Goal: Find specific page/section: Find specific page/section

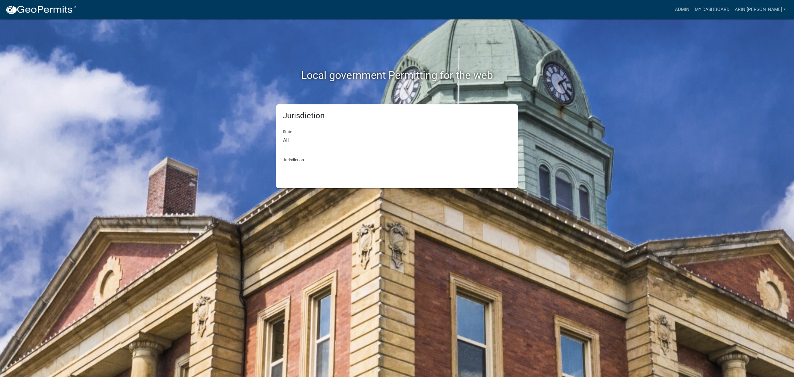
click at [416, 157] on div "Jurisdiction [GEOGRAPHIC_DATA], [US_STATE] [GEOGRAPHIC_DATA], [US_STATE][PERSON…" at bounding box center [397, 164] width 228 height 23
click at [692, 4] on link "Admin" at bounding box center [683, 9] width 20 height 13
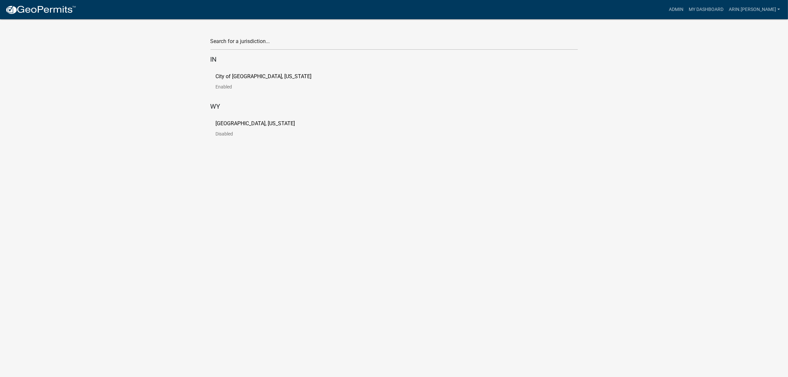
click at [226, 82] on link "City of [GEOGRAPHIC_DATA], [US_STATE] Enabled" at bounding box center [269, 84] width 107 height 21
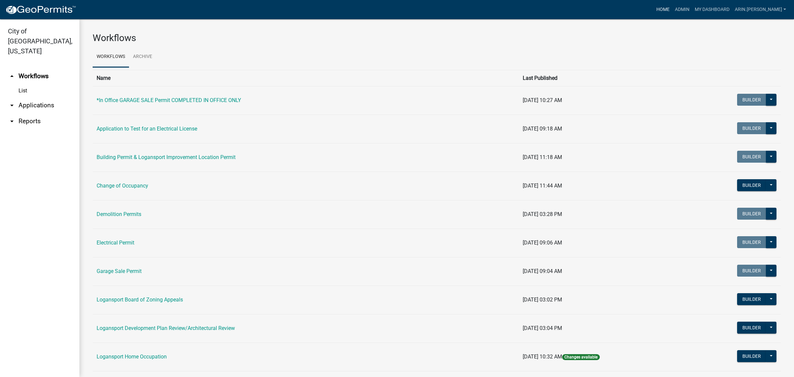
click at [673, 10] on link "Home" at bounding box center [663, 9] width 19 height 13
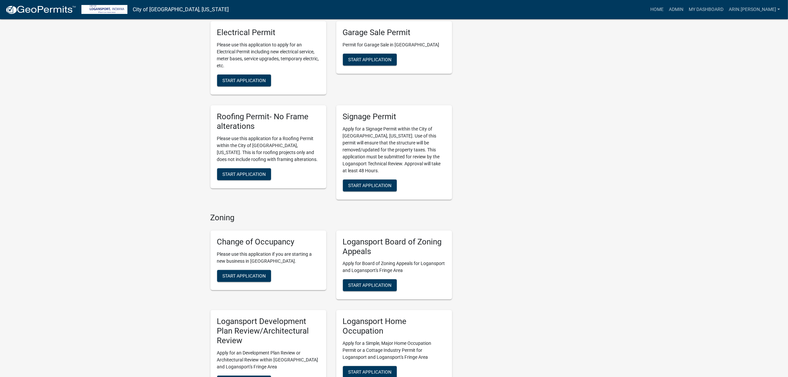
scroll to position [207, 0]
